Goal: Obtain resource: Download file/media

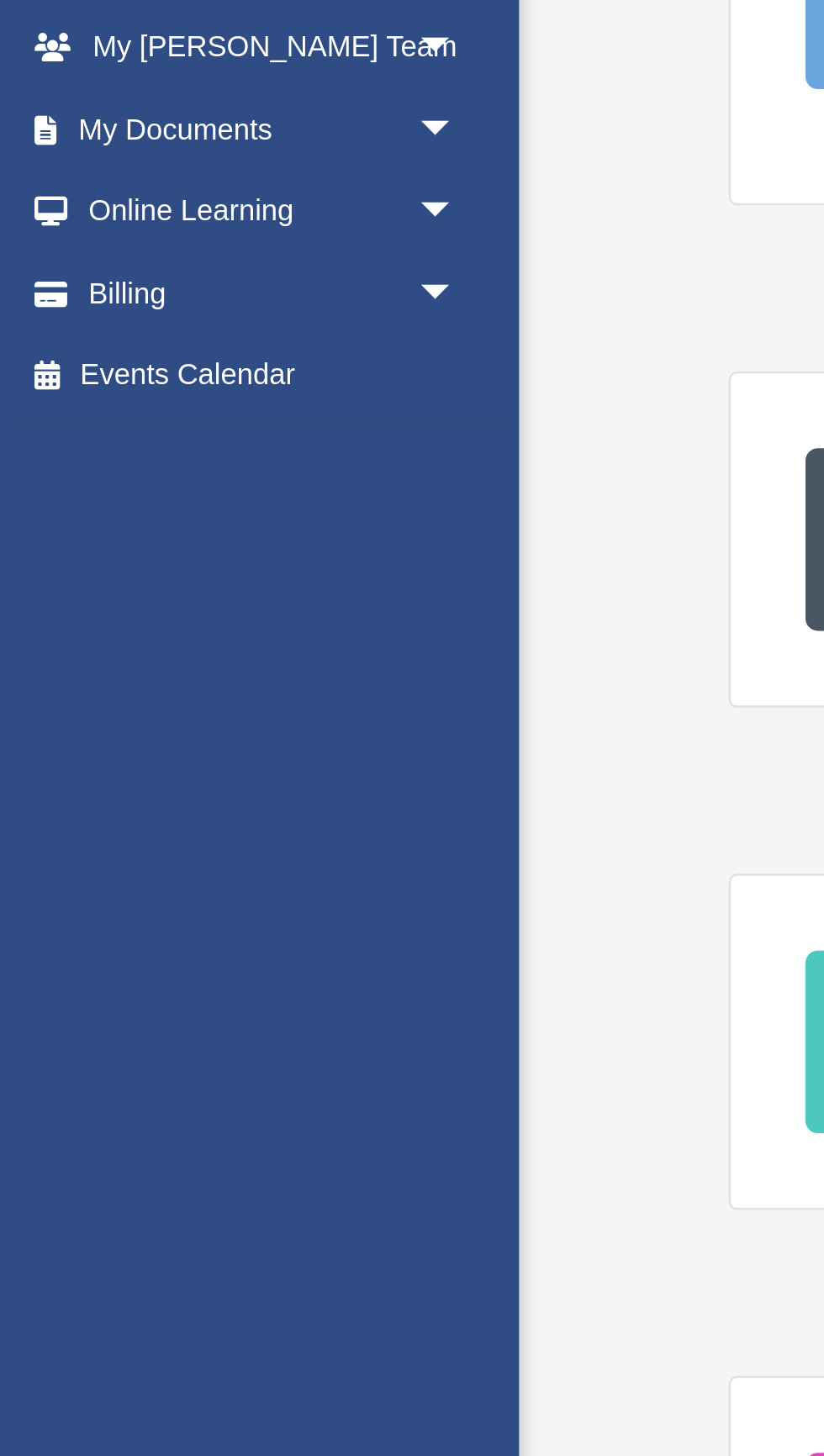
scroll to position [12, 0]
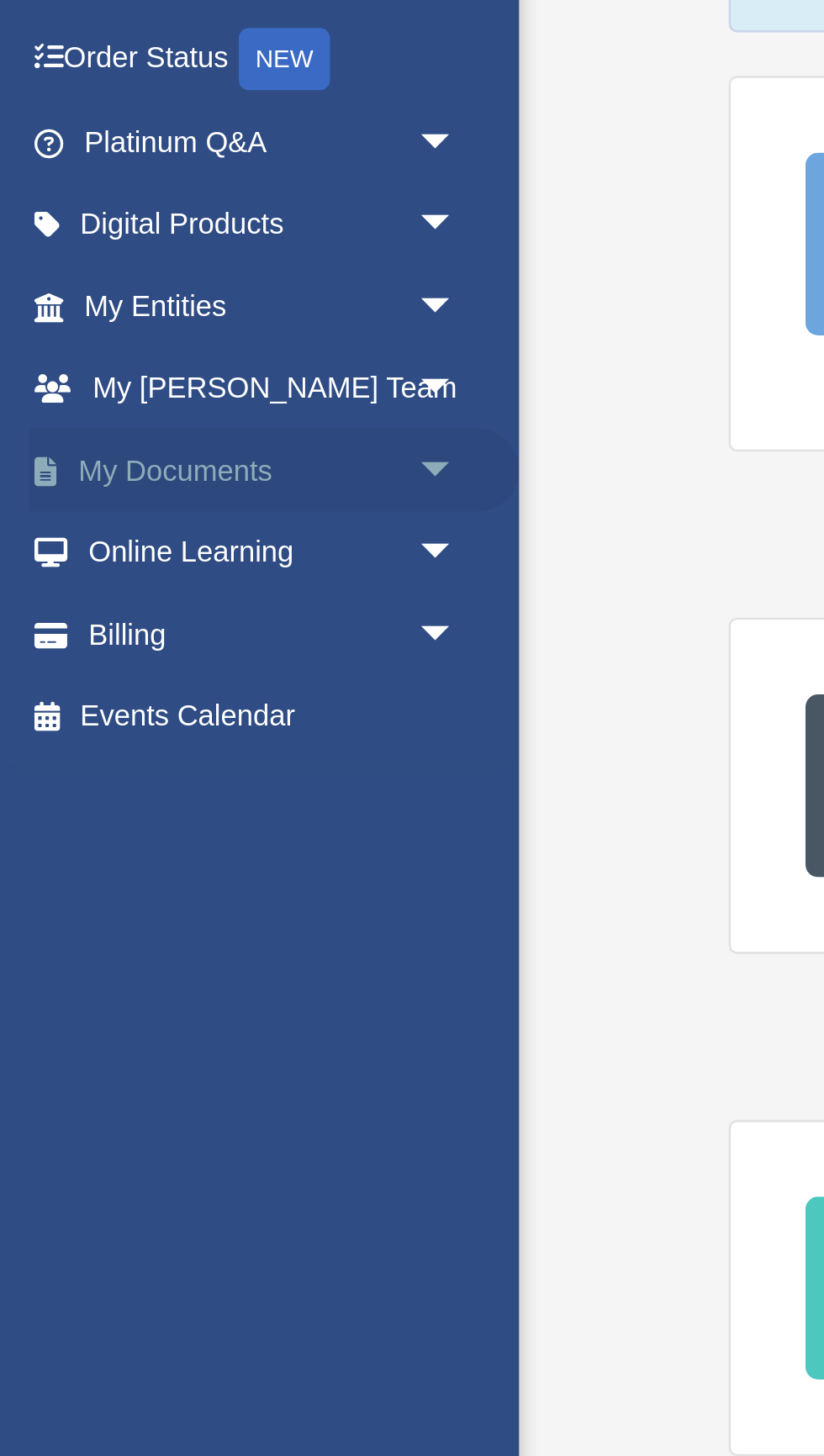
click at [173, 355] on span "arrow_drop_down" at bounding box center [184, 358] width 34 height 35
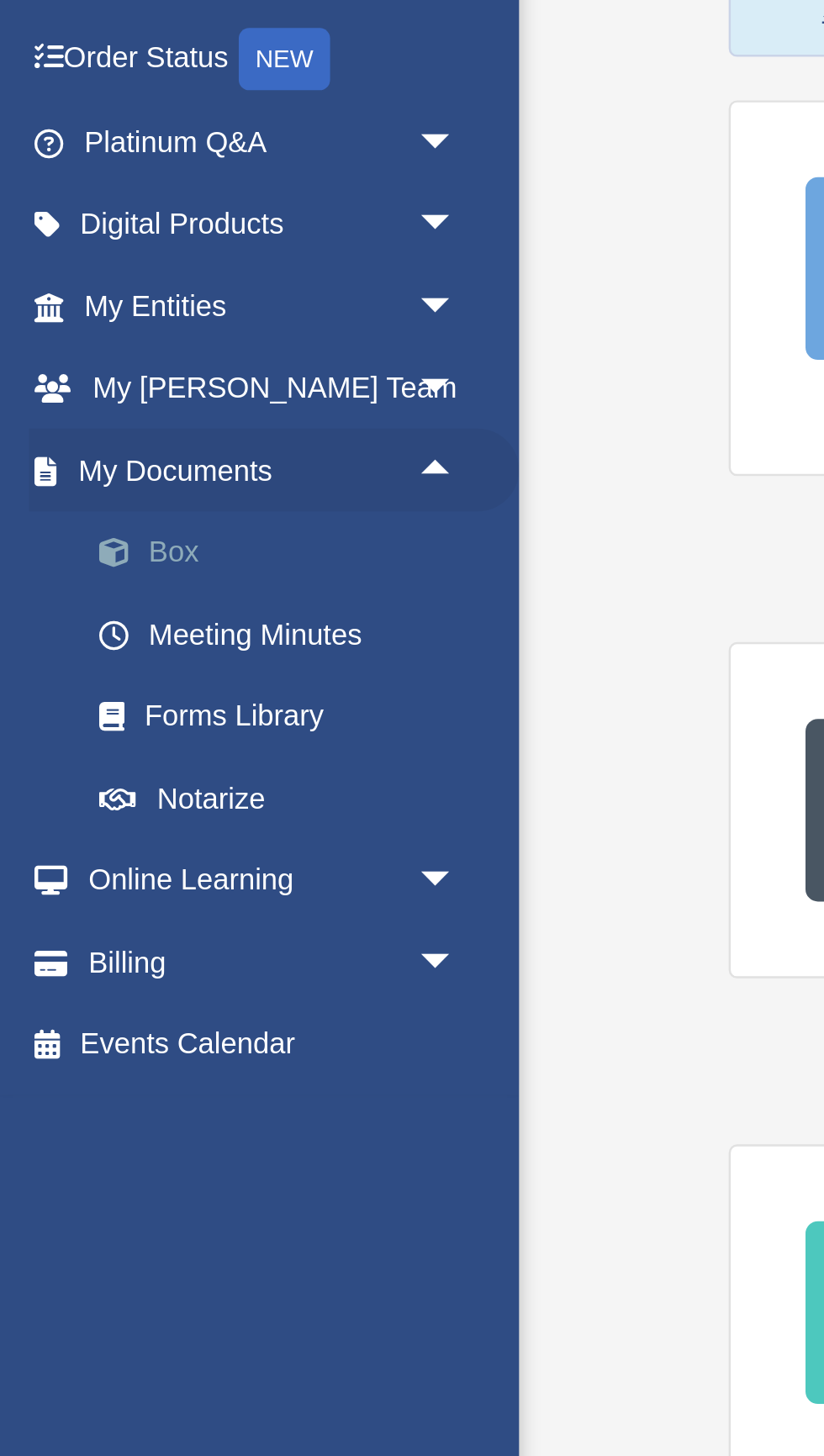
click at [68, 395] on link "Box" at bounding box center [117, 391] width 186 height 34
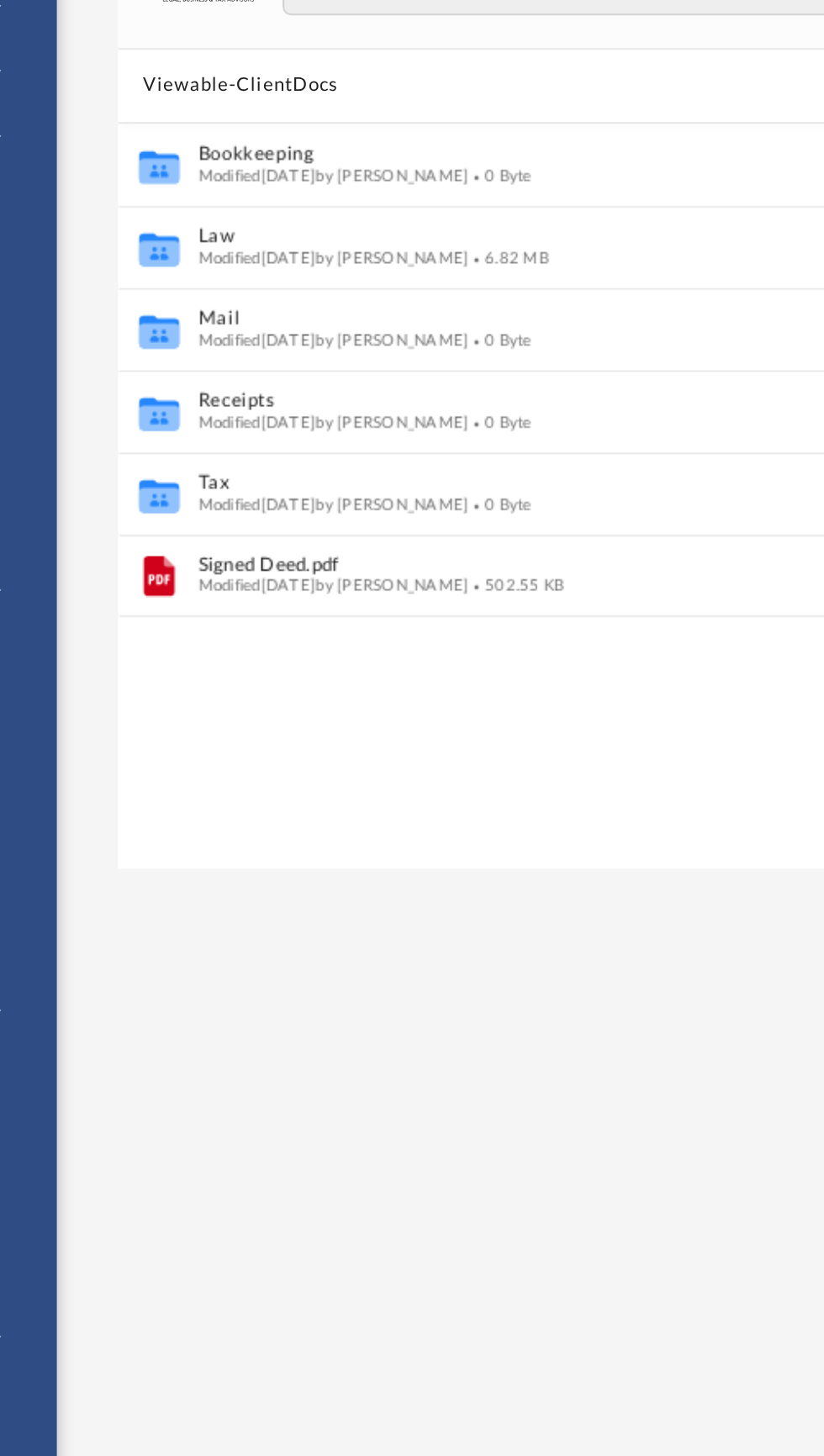
scroll to position [1, 0]
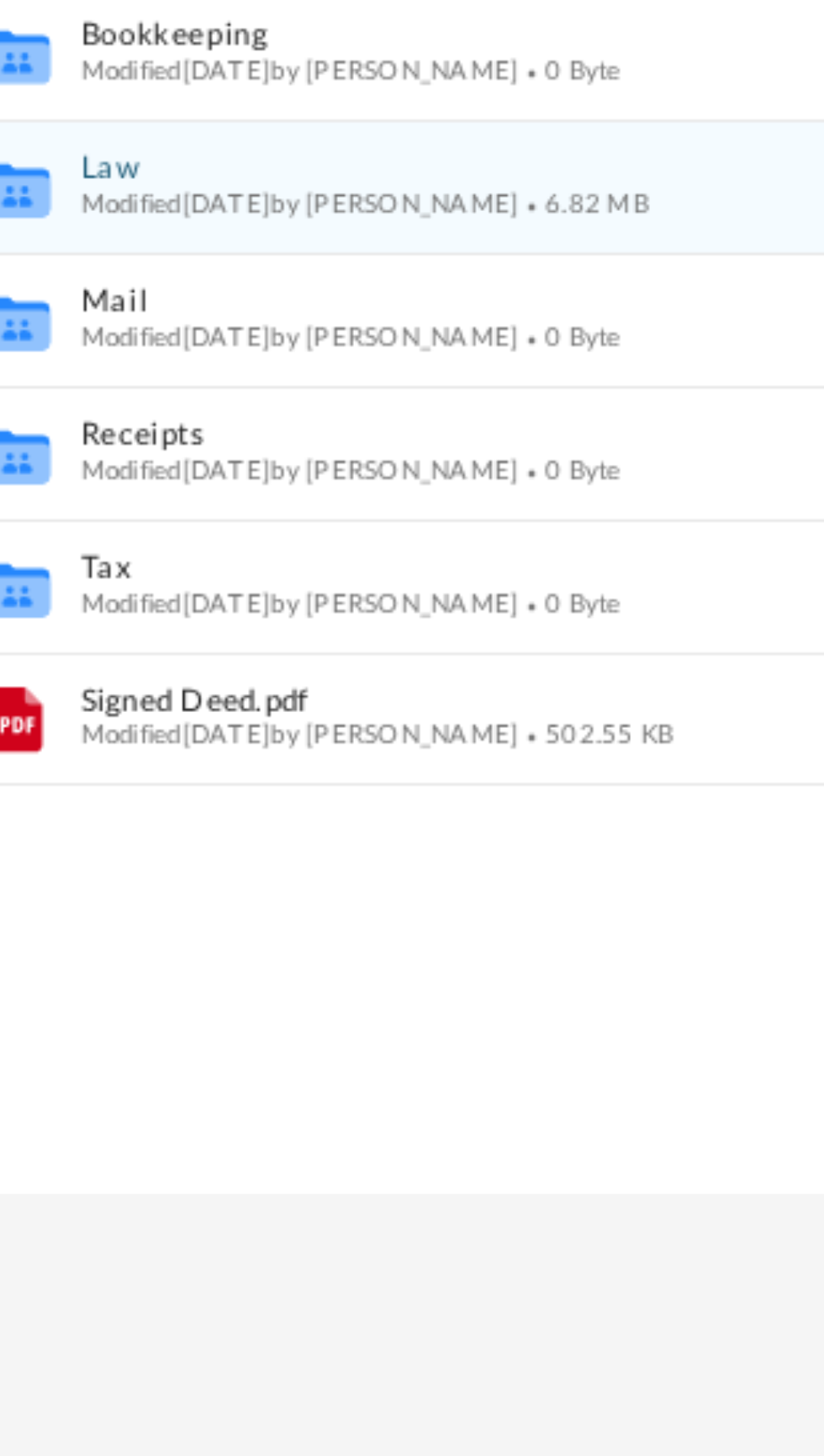
click at [306, 345] on span "Modified Tue Sep 2 2025 by Alisha Barfield" at bounding box center [351, 349] width 139 height 8
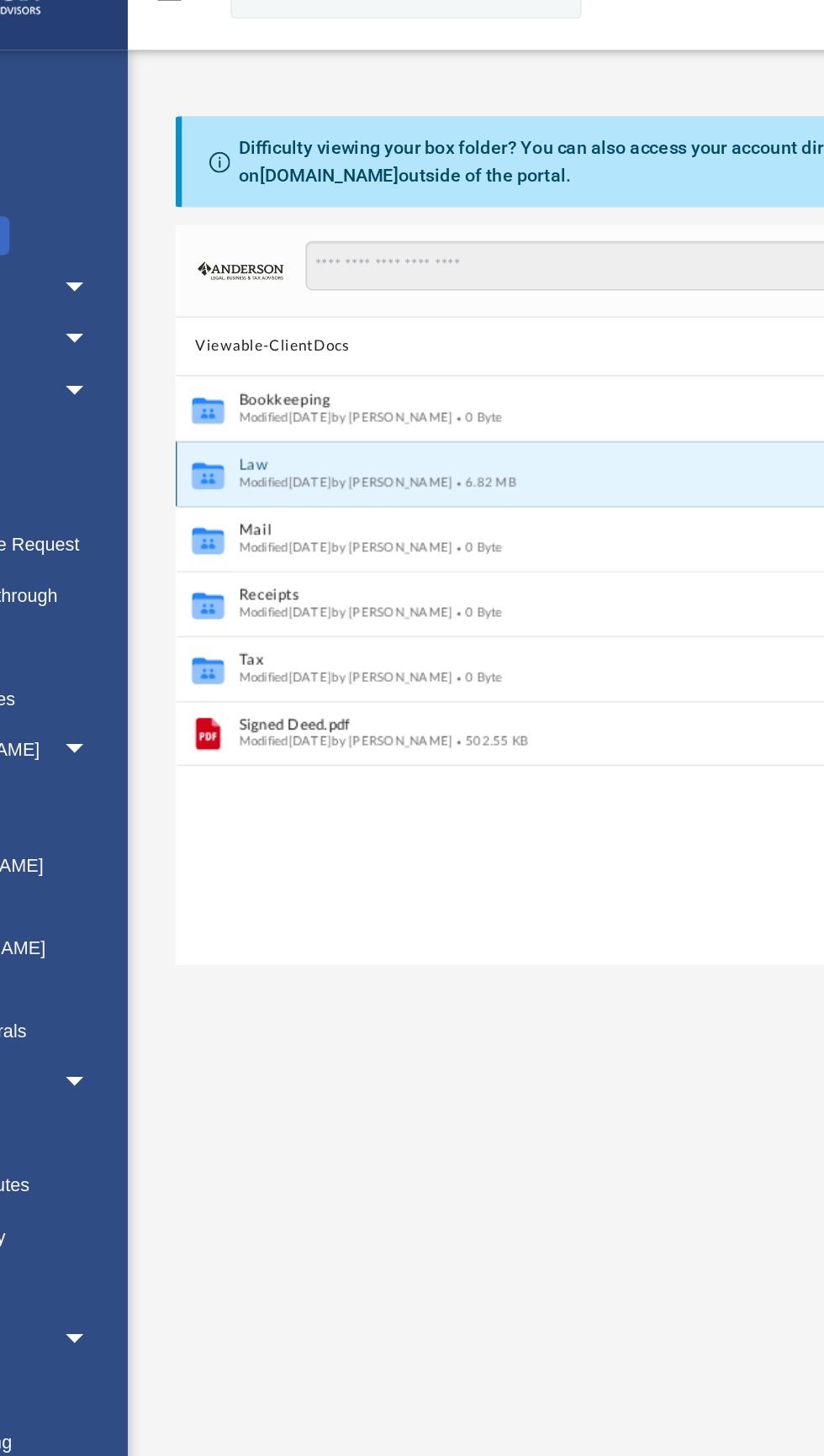
click at [321, 338] on button "Law" at bounding box center [506, 340] width 448 height 11
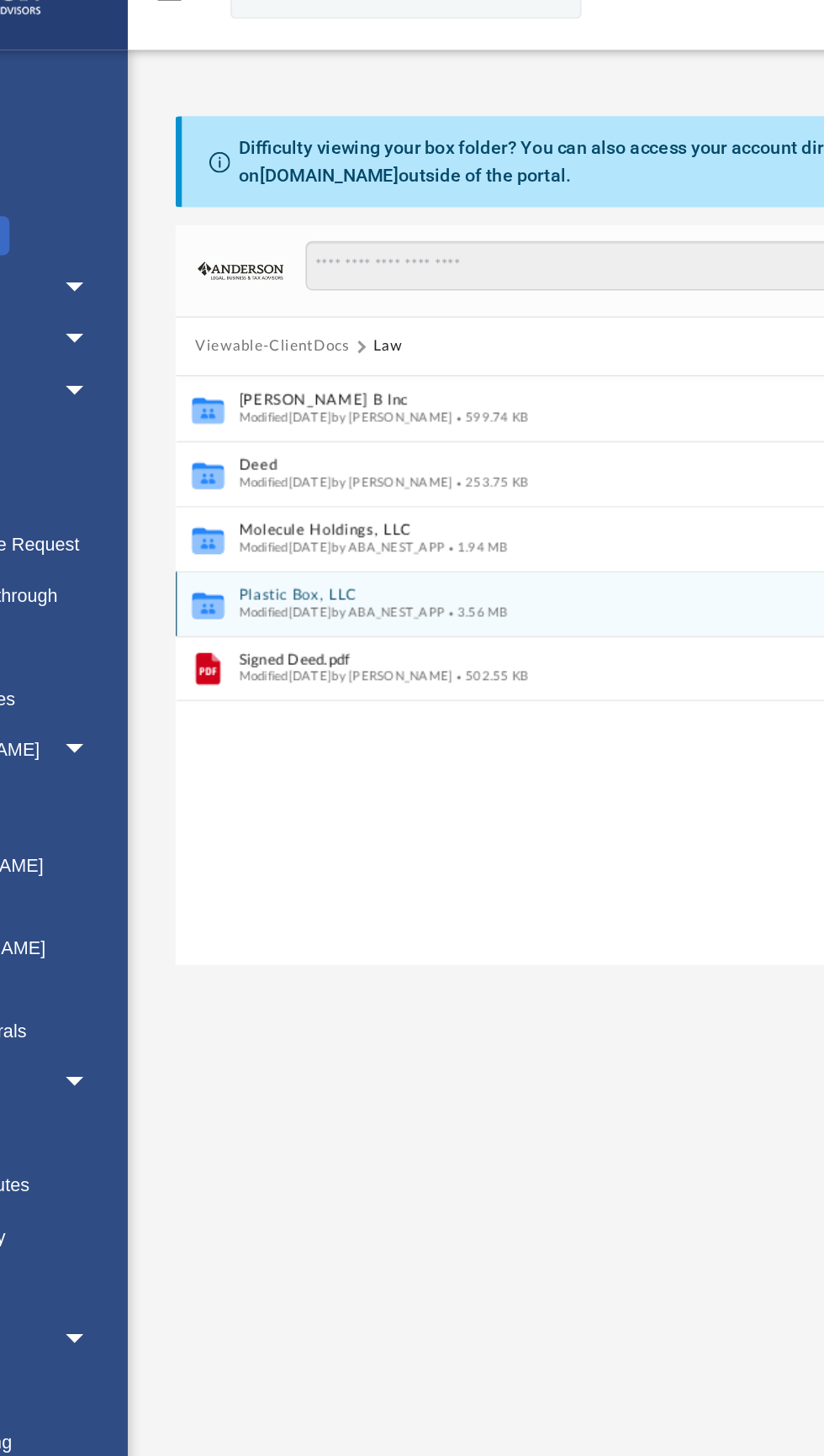
click at [331, 422] on button "Plastic Box, LLC" at bounding box center [506, 423] width 448 height 11
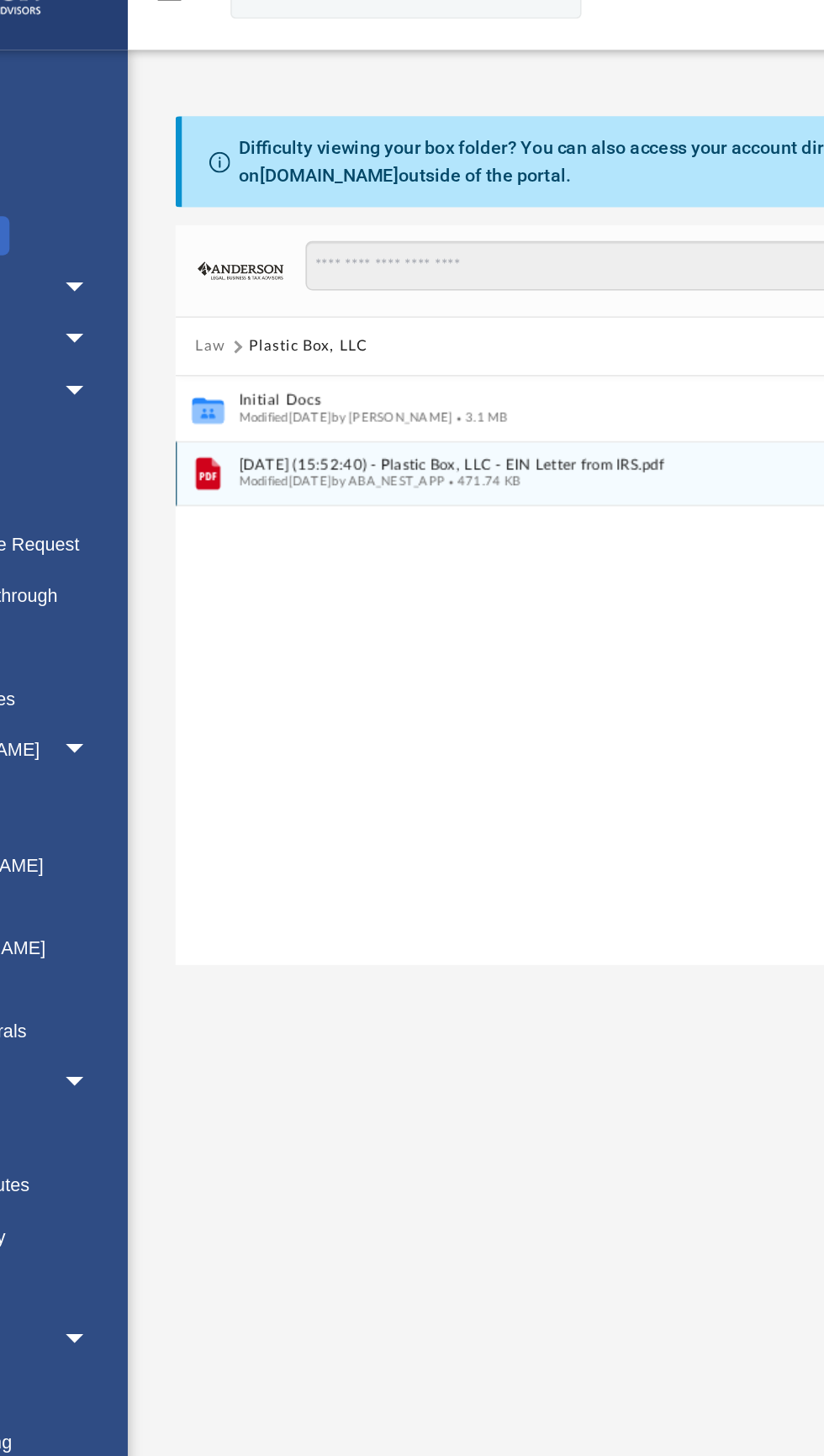
click at [412, 351] on span "Modified Thu Aug 14 2025 by ABA_NEST_APP" at bounding box center [349, 349] width 134 height 8
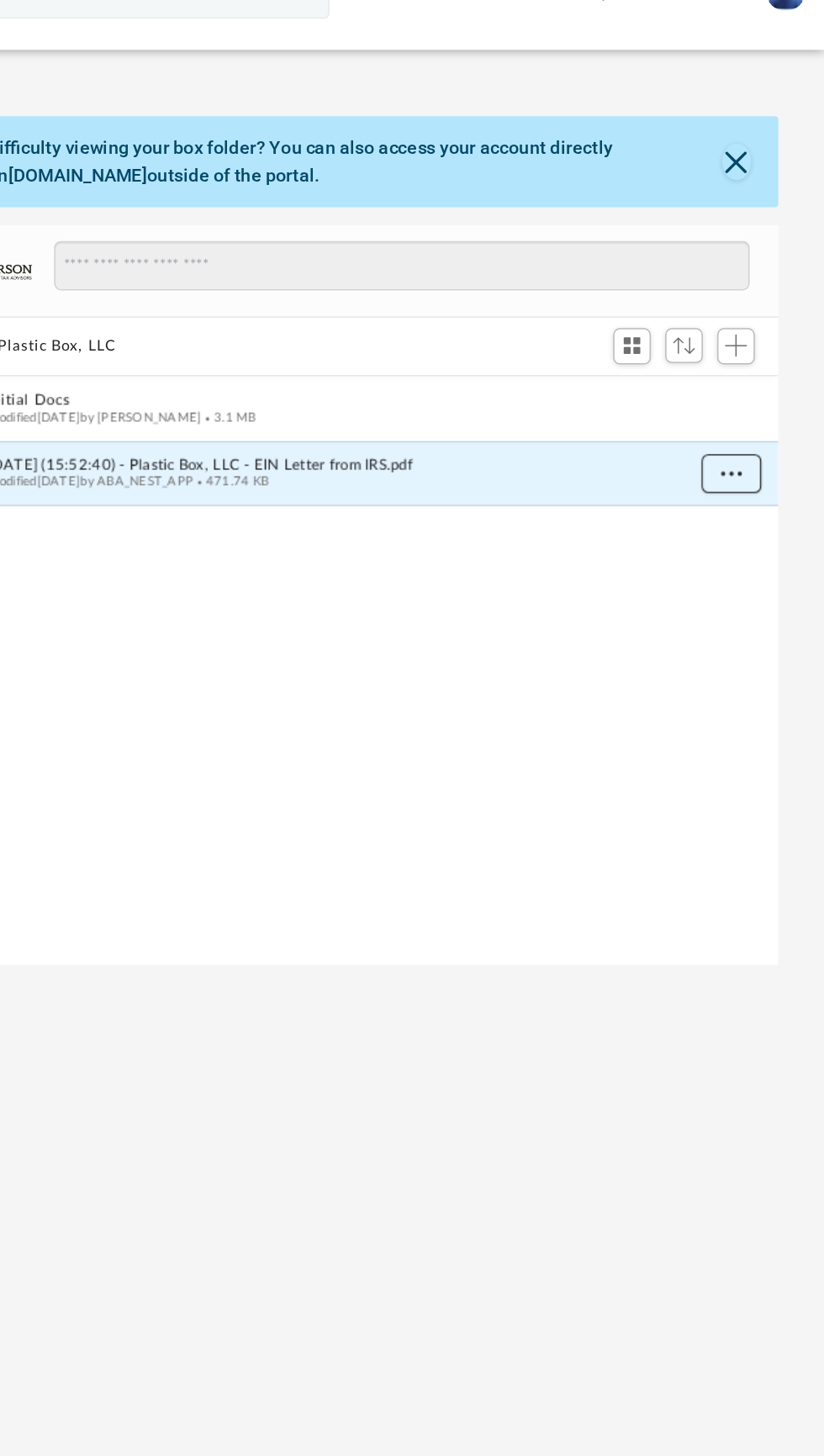
click at [761, 342] on span "More options" at bounding box center [762, 344] width 14 height 9
click at [740, 410] on li "Download" at bounding box center [747, 404] width 49 height 17
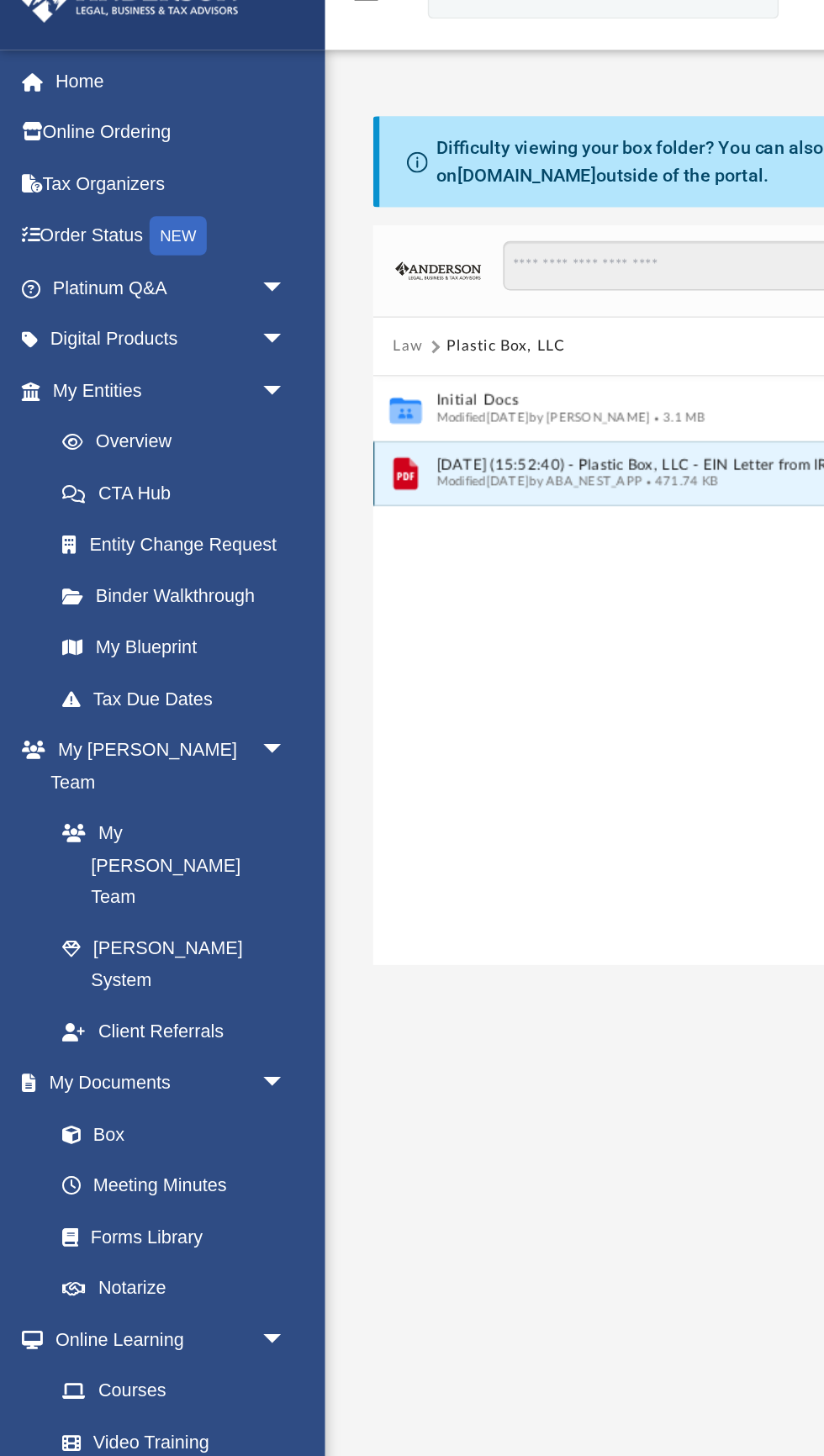
click at [342, 349] on span "Modified Thu Aug 14 2025 by ABA_NEST_APP" at bounding box center [349, 349] width 134 height 8
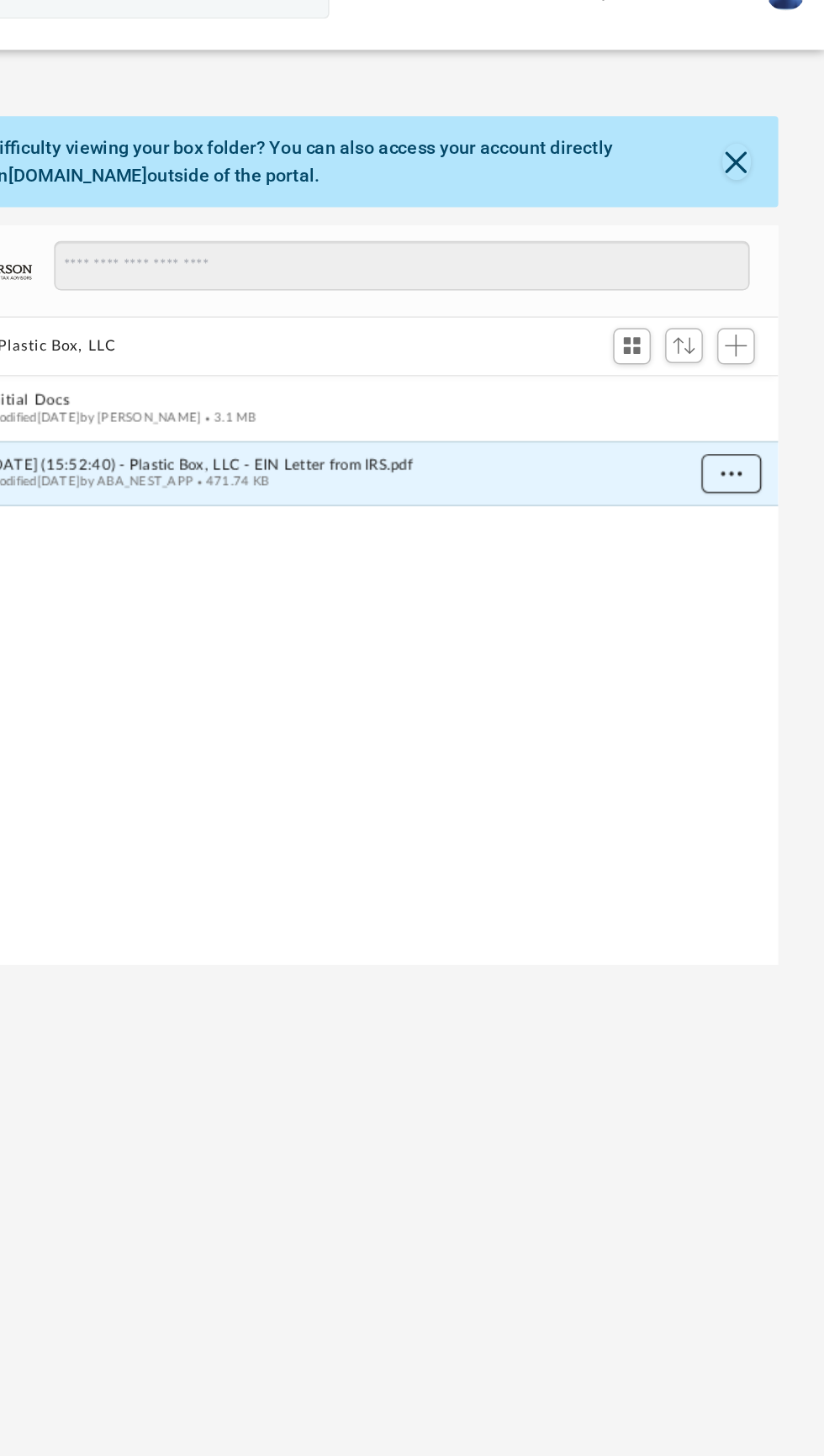
click at [755, 343] on span "More options" at bounding box center [762, 344] width 14 height 9
click at [745, 375] on li "Preview" at bounding box center [747, 377] width 49 height 17
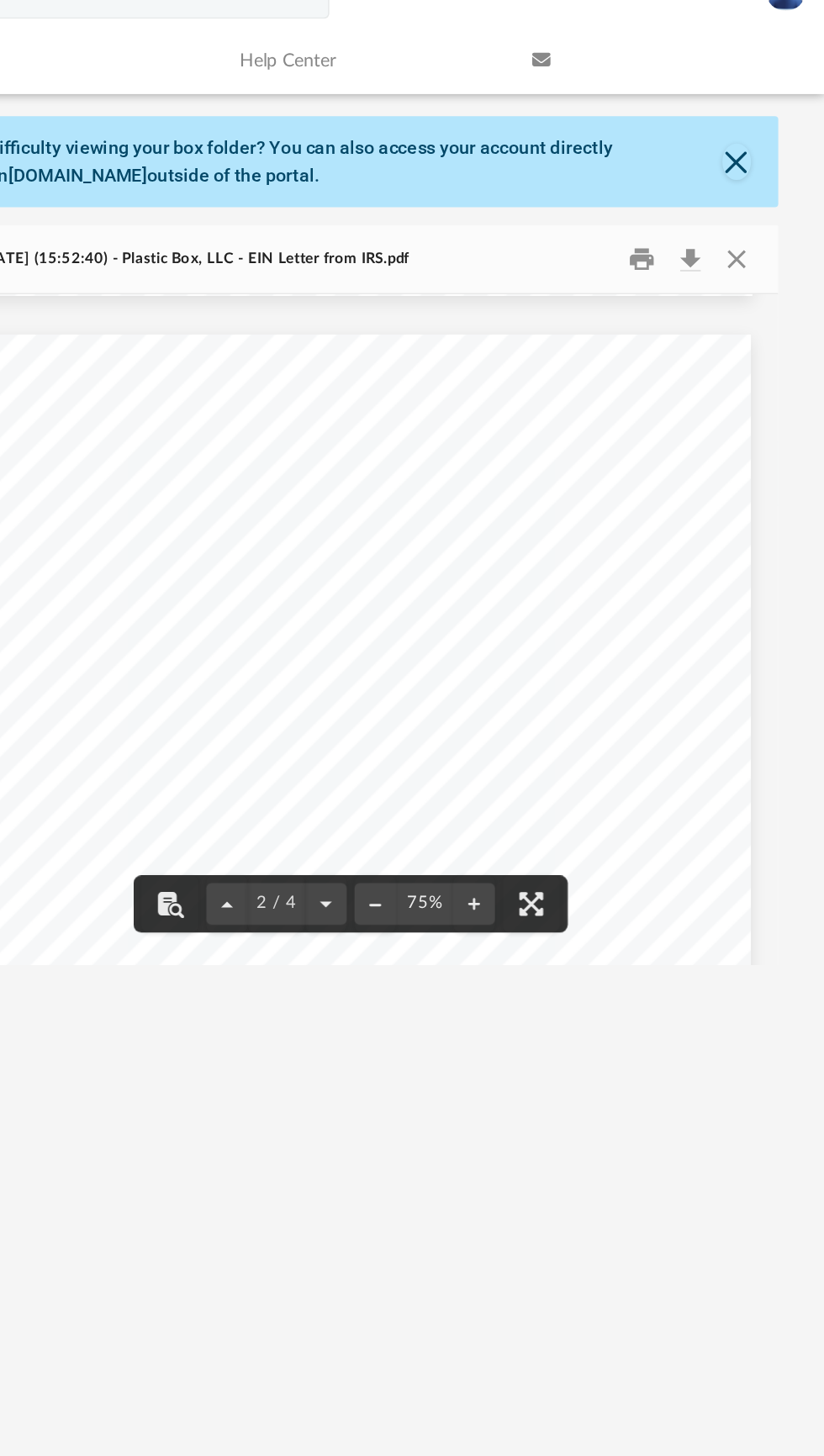
scroll to position [0, 0]
click at [729, 208] on button "Download" at bounding box center [737, 207] width 30 height 26
